Goal: Contribute content: Contribute content

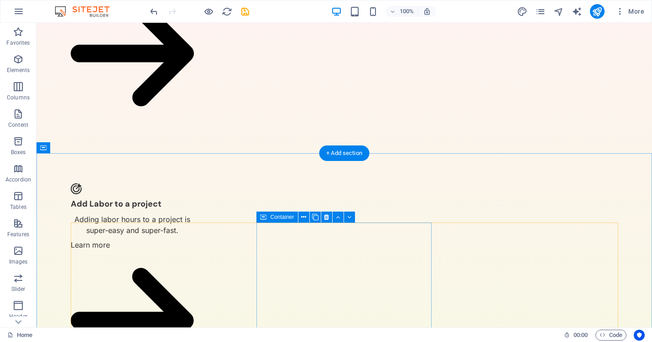
scroll to position [773, 0]
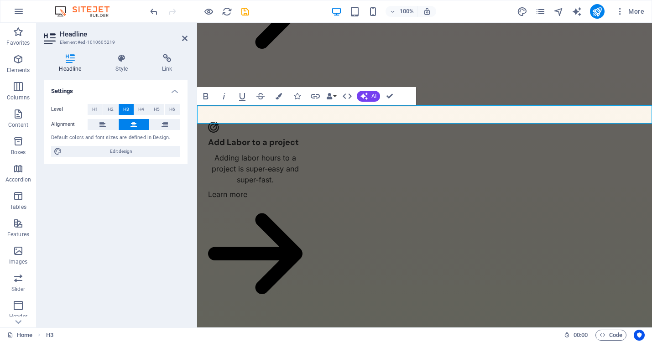
drag, startPoint x: 601, startPoint y: 105, endPoint x: 481, endPoint y: 110, distance: 119.7
click at [124, 61] on icon at bounding box center [121, 58] width 43 height 9
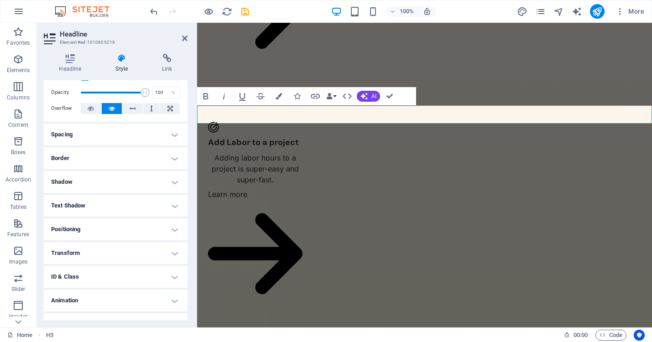
scroll to position [47, 0]
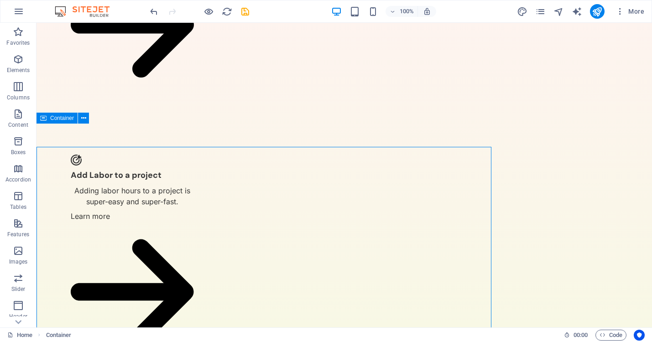
scroll to position [773, 0]
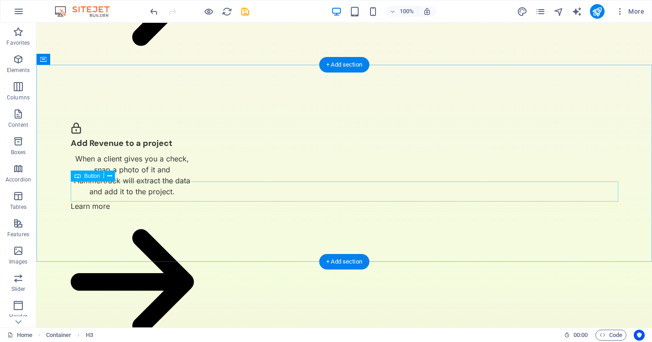
scroll to position [1098, 0]
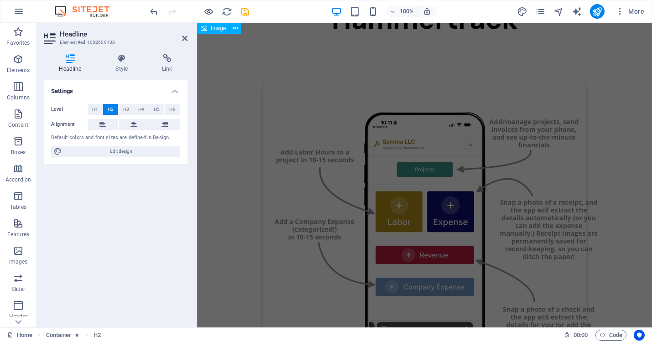
scroll to position [130, 0]
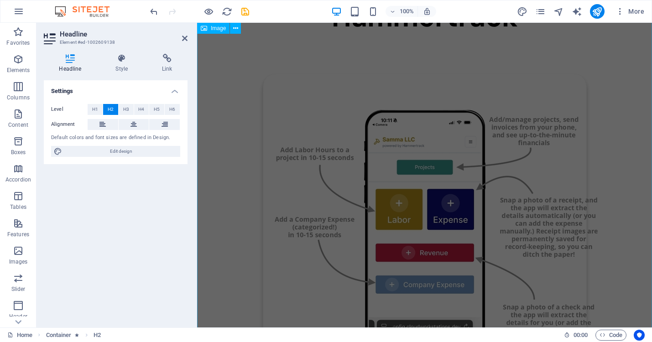
click at [594, 159] on figure at bounding box center [424, 240] width 455 height 419
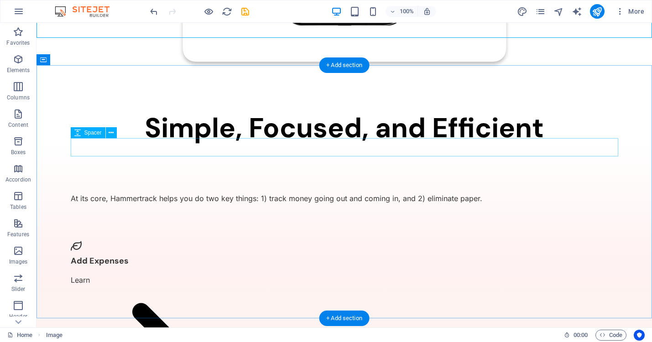
scroll to position [466, 0]
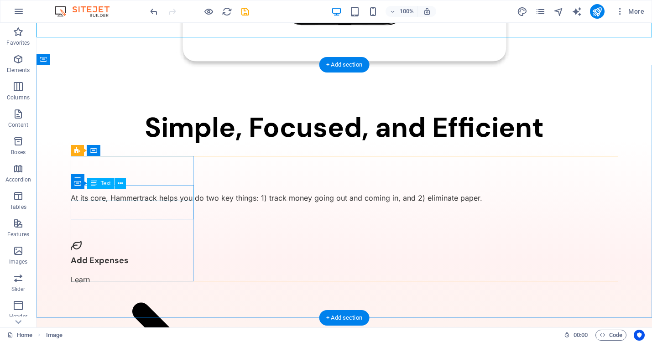
click at [113, 255] on div "Add Expenses" at bounding box center [132, 261] width 123 height 12
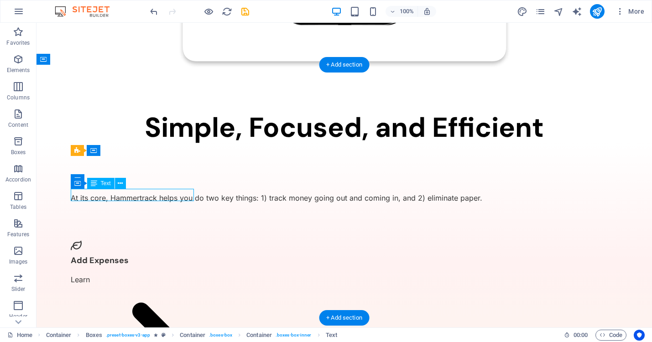
click at [113, 255] on div "Add Expenses" at bounding box center [132, 261] width 123 height 12
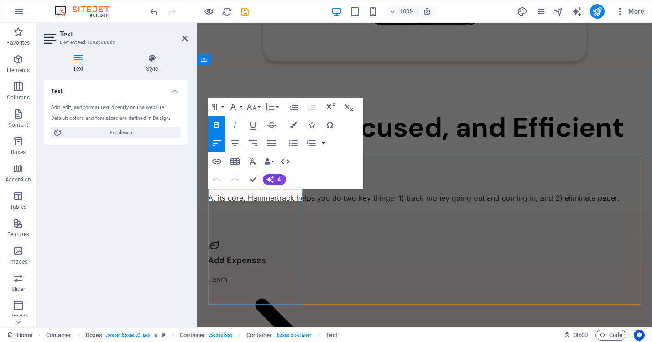
click at [270, 224] on div "Add Expenses Learn" at bounding box center [255, 324] width 95 height 204
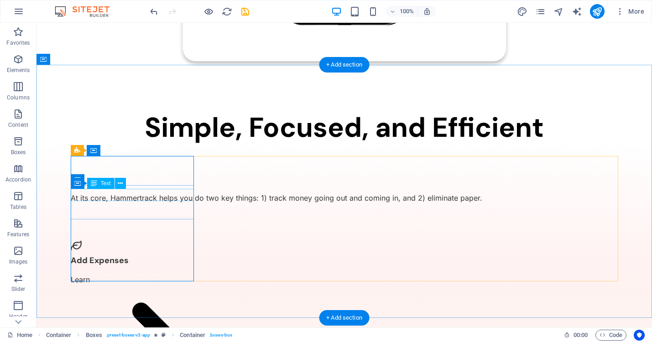
click at [121, 255] on div "Add Expenses" at bounding box center [132, 261] width 123 height 12
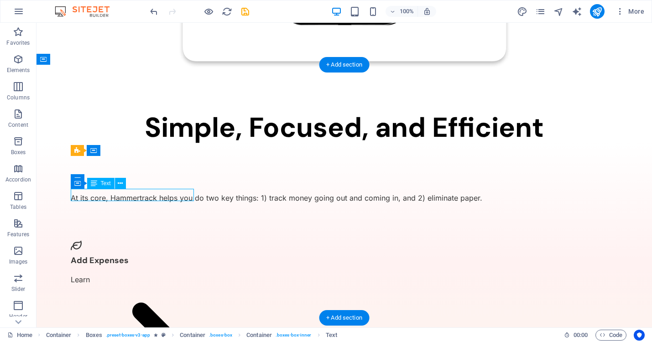
click at [121, 255] on div "Add Expenses" at bounding box center [132, 261] width 123 height 12
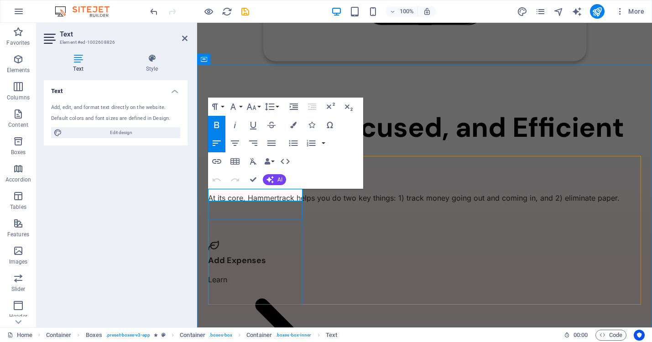
click at [274, 255] on p "Add Expenses" at bounding box center [255, 261] width 95 height 12
click at [224, 274] on div "Learn" at bounding box center [255, 340] width 95 height 133
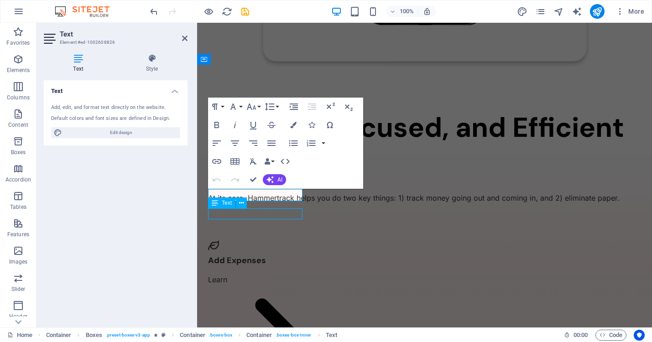
click at [224, 274] on div "Learn" at bounding box center [255, 340] width 95 height 133
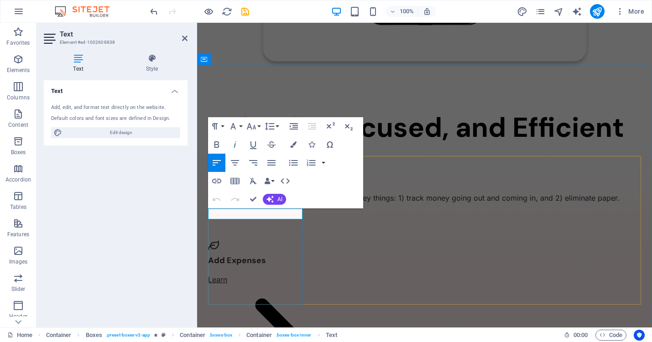
click at [226, 275] on link "Learn" at bounding box center [217, 279] width 19 height 9
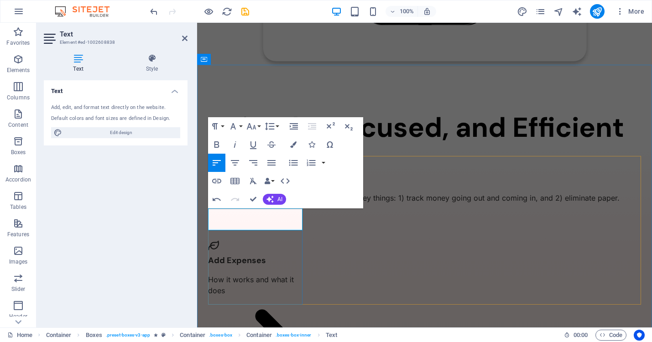
click at [270, 274] on p "How it works and what it does" at bounding box center [255, 346] width 95 height 144
click at [243, 264] on div "Add Expenses How it works/what it does" at bounding box center [255, 324] width 95 height 204
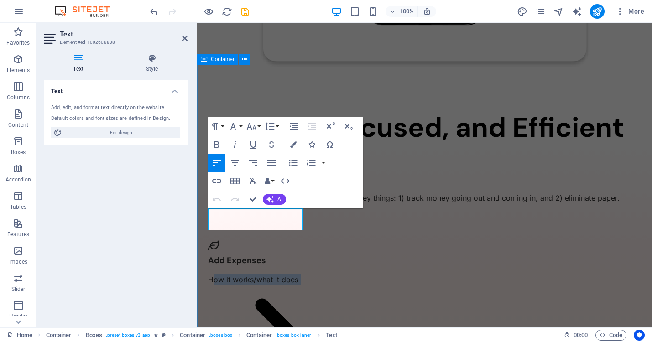
drag, startPoint x: 223, startPoint y: 224, endPoint x: 204, endPoint y: 214, distance: 21.2
copy p "How it works/what it does"
click at [352, 235] on icon at bounding box center [354, 236] width 5 height 10
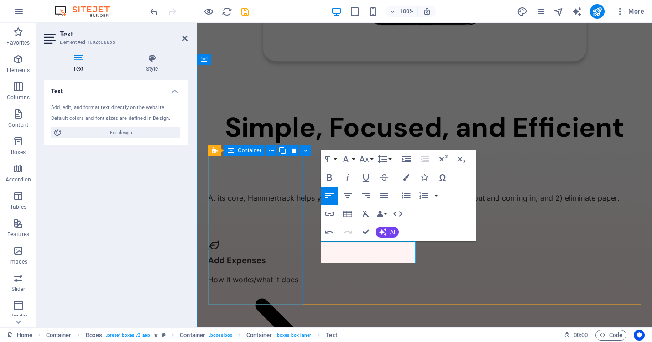
click at [299, 289] on div "Add Expenses How it works/what it does" at bounding box center [255, 324] width 95 height 204
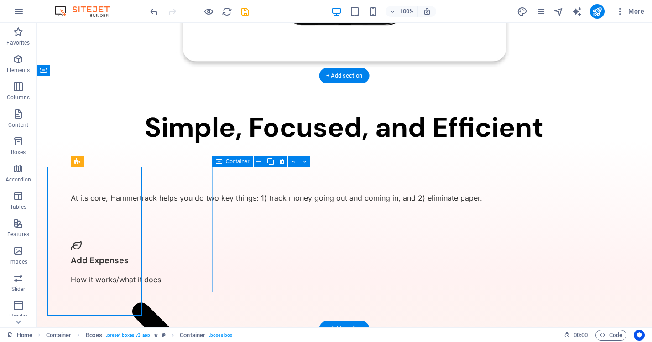
scroll to position [455, 0]
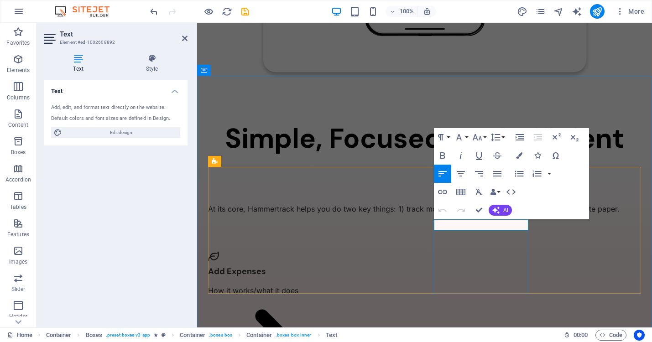
drag, startPoint x: 475, startPoint y: 225, endPoint x: 435, endPoint y: 225, distance: 40.2
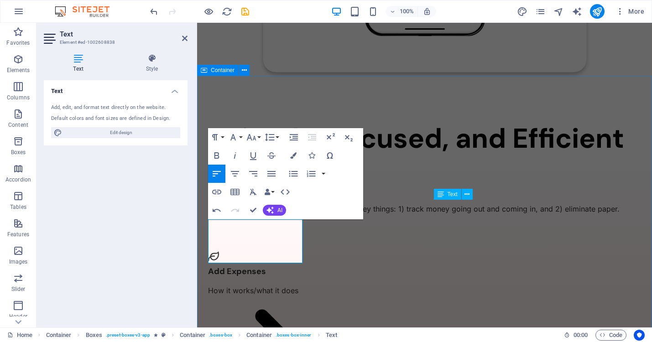
drag, startPoint x: 228, startPoint y: 258, endPoint x: 204, endPoint y: 248, distance: 26.5
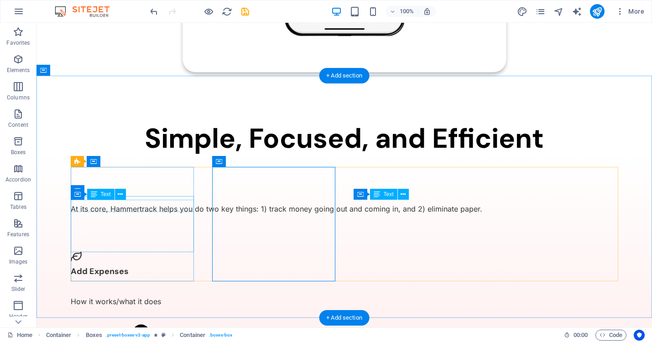
click at [124, 266] on div "Add Expenses" at bounding box center [132, 272] width 123 height 12
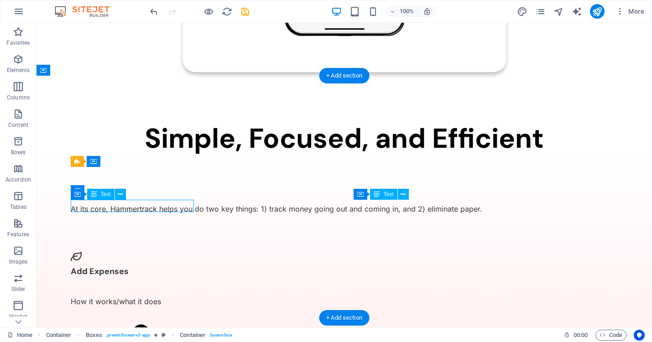
click at [124, 266] on div "Add Expenses" at bounding box center [132, 272] width 123 height 12
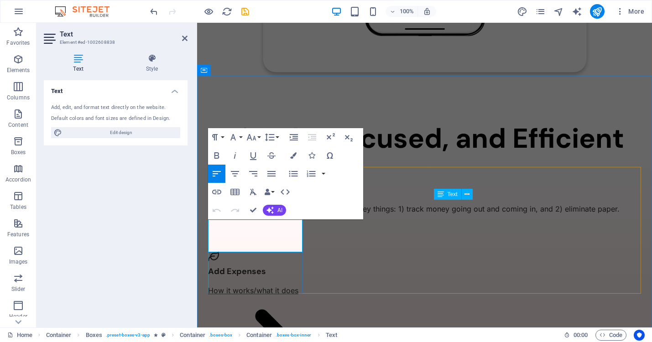
click at [252, 286] on link "How it works/what it does" at bounding box center [253, 290] width 90 height 9
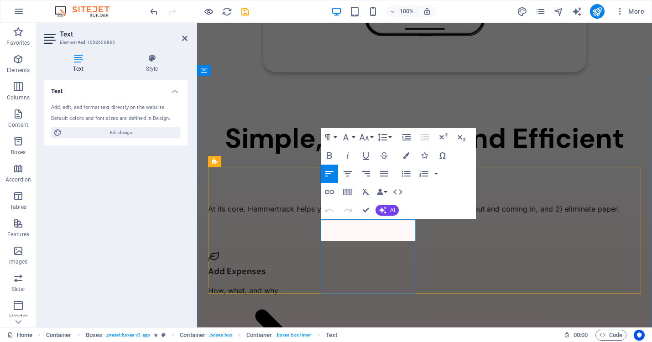
drag, startPoint x: 411, startPoint y: 226, endPoint x: 336, endPoint y: 224, distance: 75.8
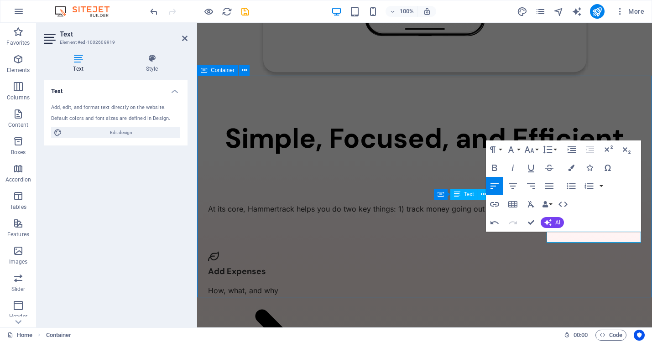
scroll to position [442, 0]
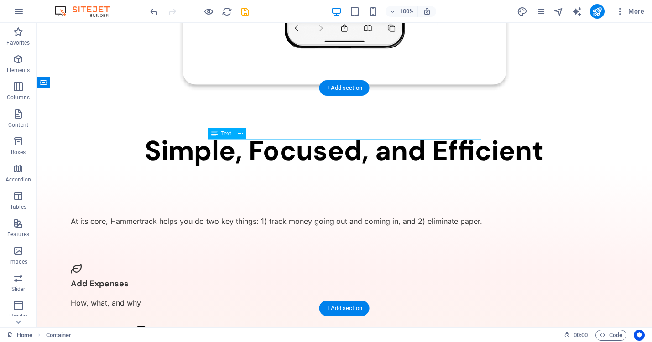
click at [258, 216] on div "At its core, Hammertrack helps you do two key things: 1) track money going out …" at bounding box center [345, 221] width 548 height 11
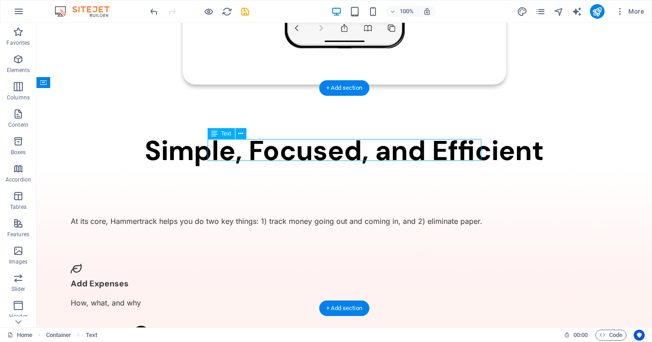
click at [258, 216] on div "At its core, Hammertrack helps you do two key things: 1) track money going out …" at bounding box center [345, 221] width 548 height 11
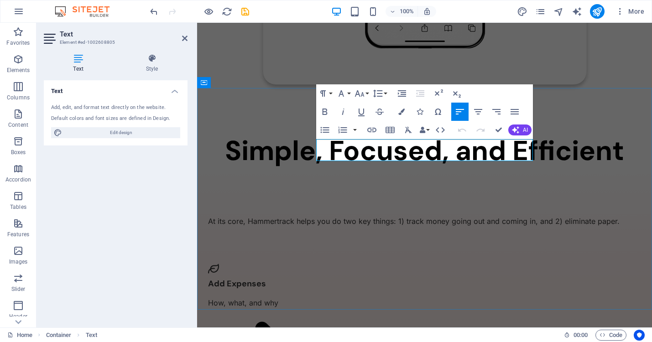
click at [425, 216] on p "At its core, Hammertrack helps you do two key things: 1) track money going out …" at bounding box center [424, 221] width 433 height 11
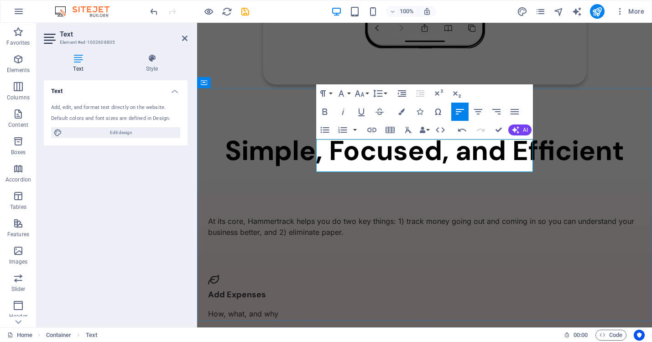
click at [451, 216] on p "At its core, Hammertrack helps you do two key things: 1) track money going out …" at bounding box center [424, 227] width 433 height 22
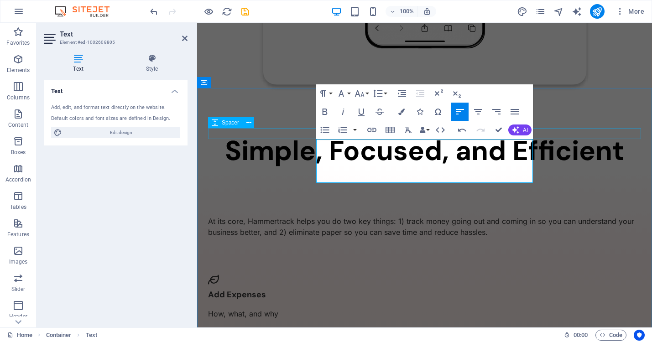
click at [589, 205] on div at bounding box center [424, 210] width 433 height 11
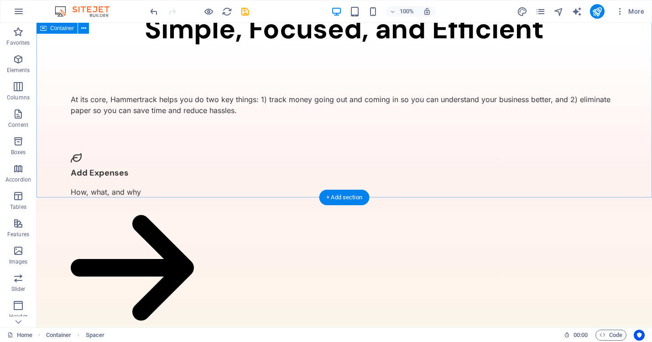
scroll to position [565, 0]
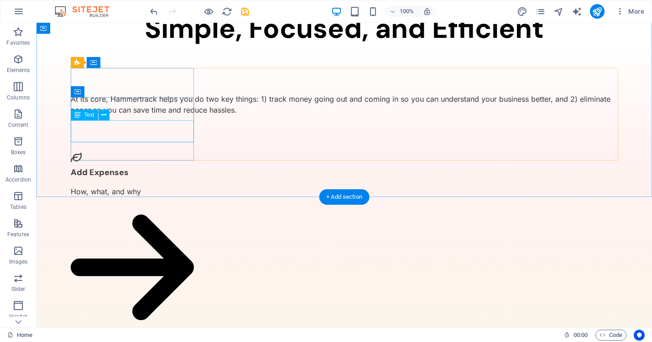
click at [138, 186] on div "How, what , and why" at bounding box center [132, 274] width 123 height 177
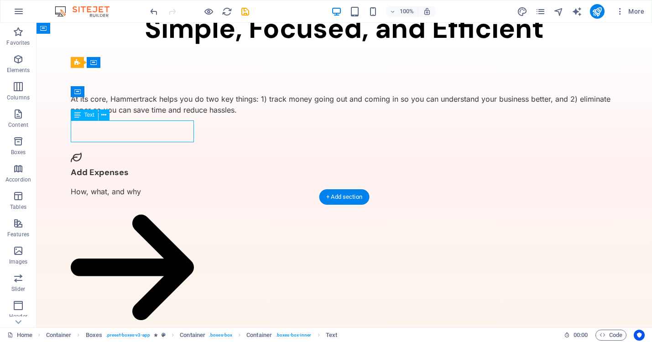
click at [138, 186] on div "How, what , and why" at bounding box center [132, 274] width 123 height 177
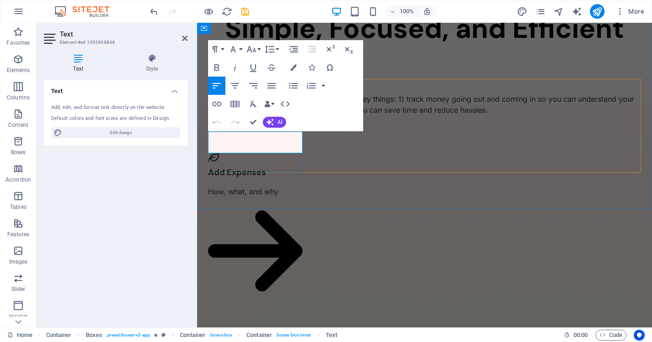
click at [276, 186] on p "How, what , and why" at bounding box center [255, 252] width 95 height 133
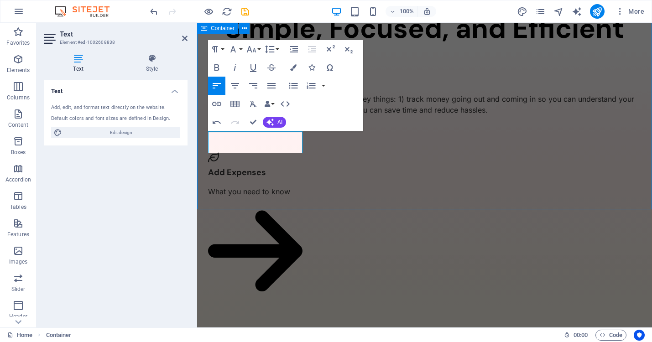
scroll to position [554, 0]
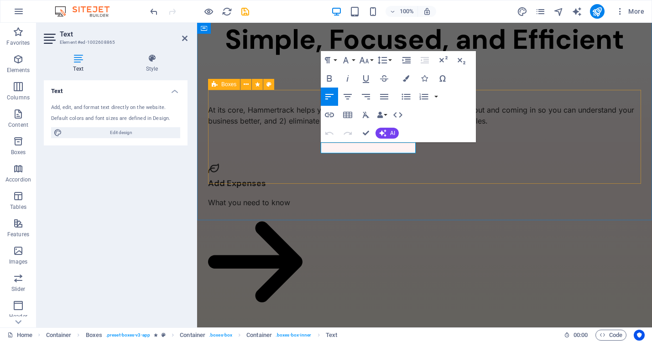
drag, startPoint x: 391, startPoint y: 150, endPoint x: 306, endPoint y: 148, distance: 85.0
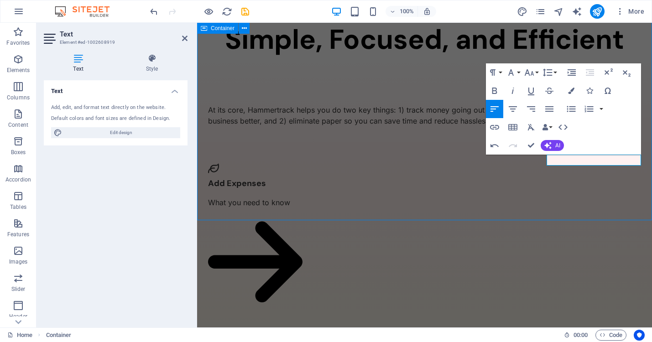
scroll to position [531, 0]
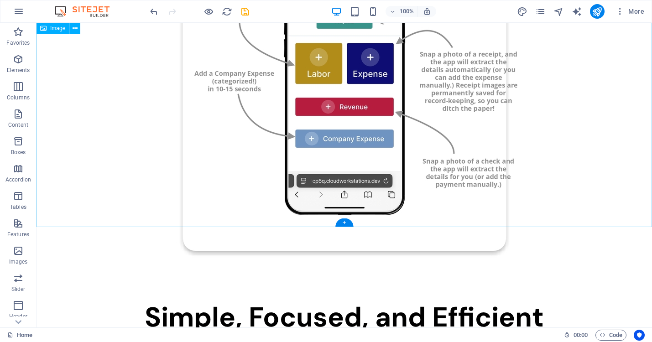
scroll to position [391, 0]
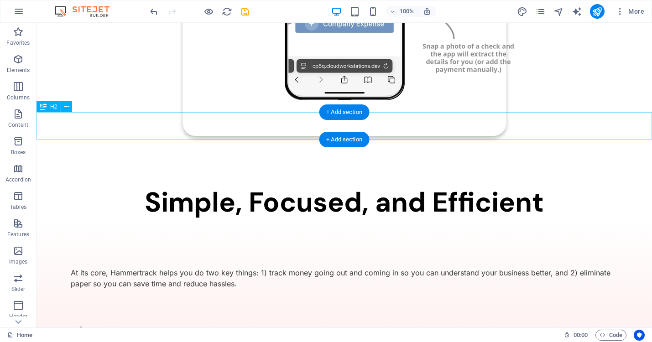
click at [359, 189] on div "Simple, Focused, and Efficient" at bounding box center [345, 202] width 616 height 27
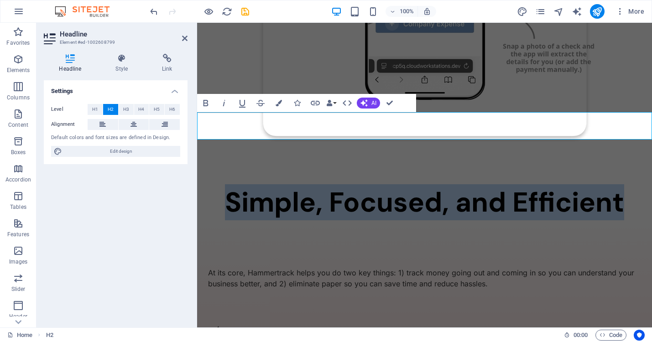
click at [443, 189] on h2 "Simple, Focused, and Efficient" at bounding box center [424, 202] width 455 height 27
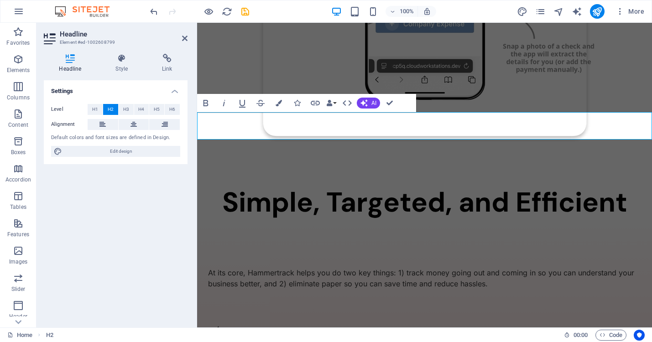
click at [629, 189] on h2 "Simple, Targeted, and Efficient" at bounding box center [424, 202] width 455 height 27
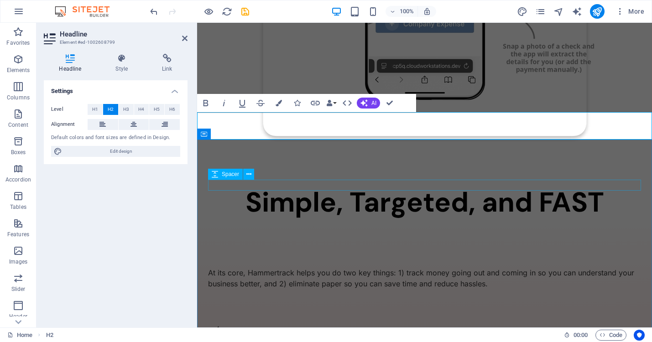
click at [576, 257] on div at bounding box center [424, 262] width 433 height 11
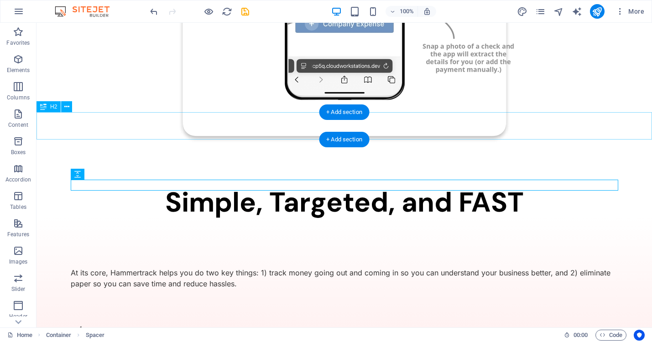
click at [358, 189] on div "Simple, Targeted, and FAST" at bounding box center [345, 202] width 616 height 27
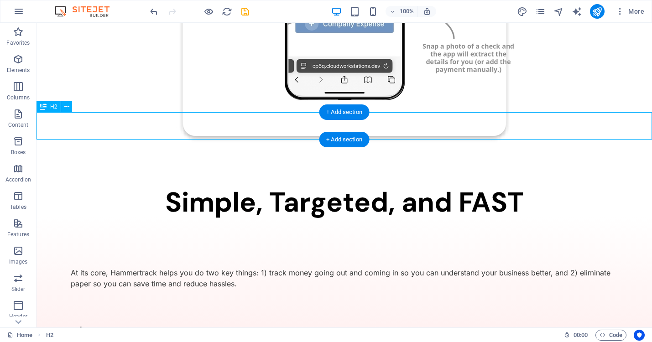
click at [358, 189] on div "Simple, Targeted, and FAST" at bounding box center [345, 202] width 616 height 27
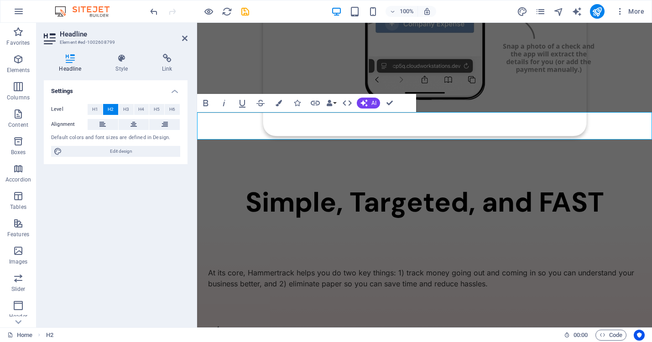
click at [467, 189] on h2 "Simple, Targeted, and FAST" at bounding box center [424, 202] width 455 height 27
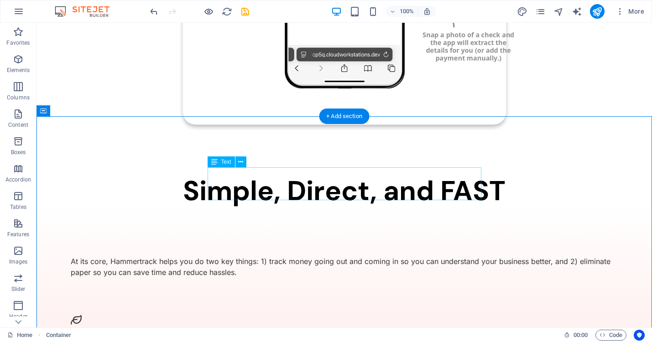
scroll to position [414, 0]
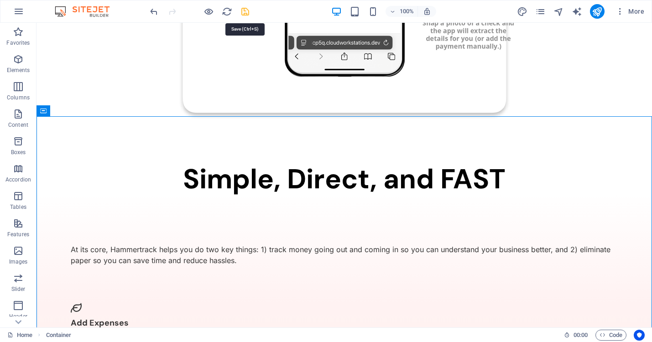
click at [246, 11] on icon "save" at bounding box center [245, 11] width 11 height 11
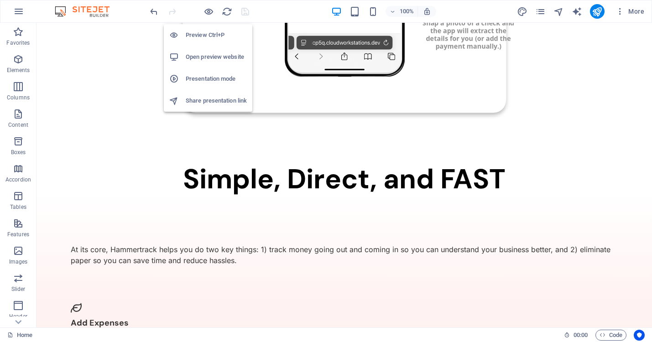
click at [210, 53] on h6 "Open preview website" at bounding box center [216, 57] width 61 height 11
